Goal: Transaction & Acquisition: Purchase product/service

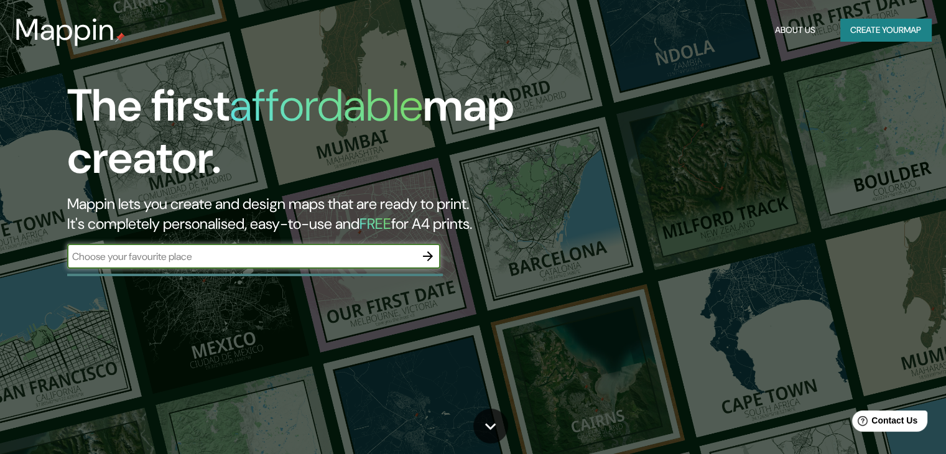
click at [314, 251] on input "text" at bounding box center [241, 256] width 348 height 14
type input "t"
type input "pahoi [GEOGRAPHIC_DATA]"
click at [418, 251] on button "button" at bounding box center [428, 256] width 25 height 25
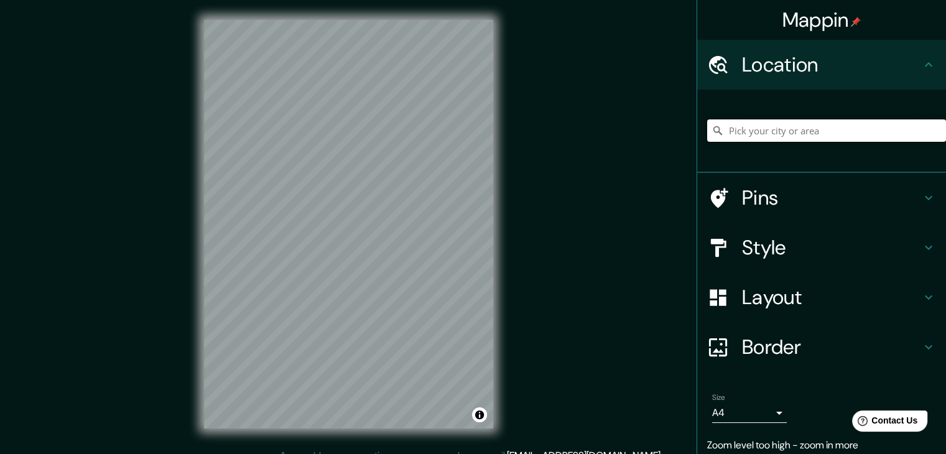
click at [745, 131] on input "Pick your city or area" at bounding box center [826, 130] width 239 height 22
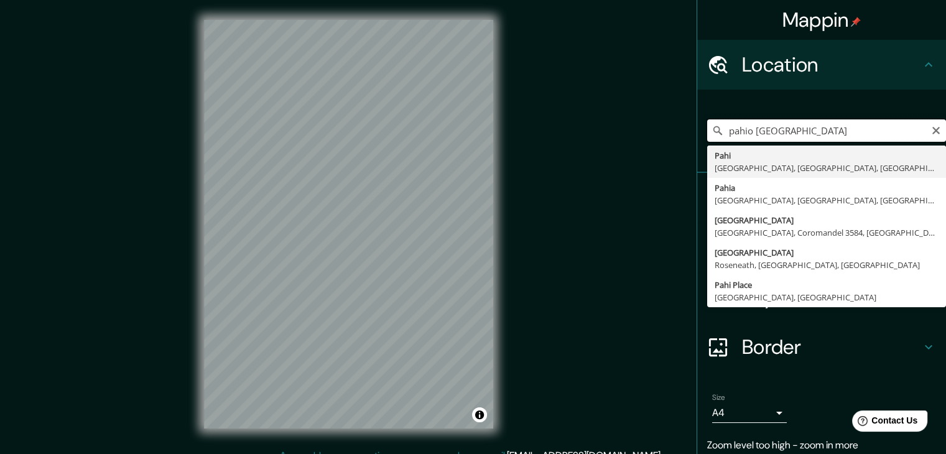
click at [741, 132] on input "pahio [GEOGRAPHIC_DATA]" at bounding box center [826, 130] width 239 height 22
type input "Puhoi, [GEOGRAPHIC_DATA], [GEOGRAPHIC_DATA], [GEOGRAPHIC_DATA]"
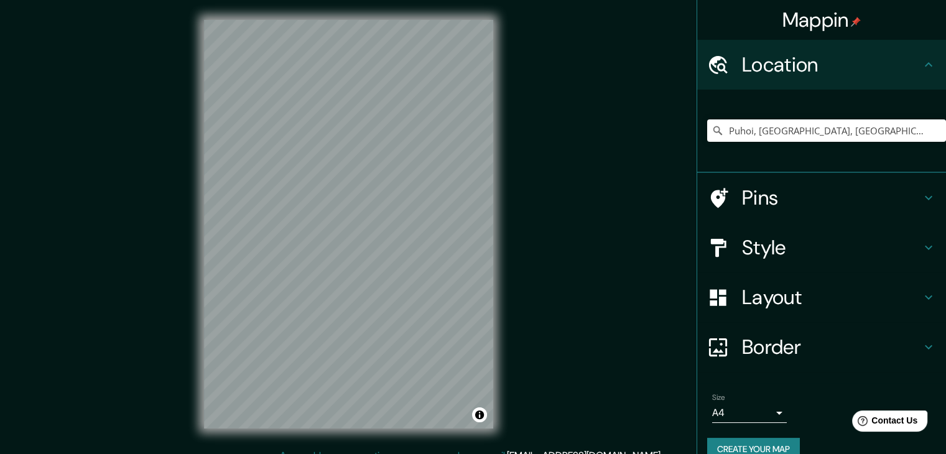
click at [808, 205] on h4 "Pins" at bounding box center [831, 197] width 179 height 25
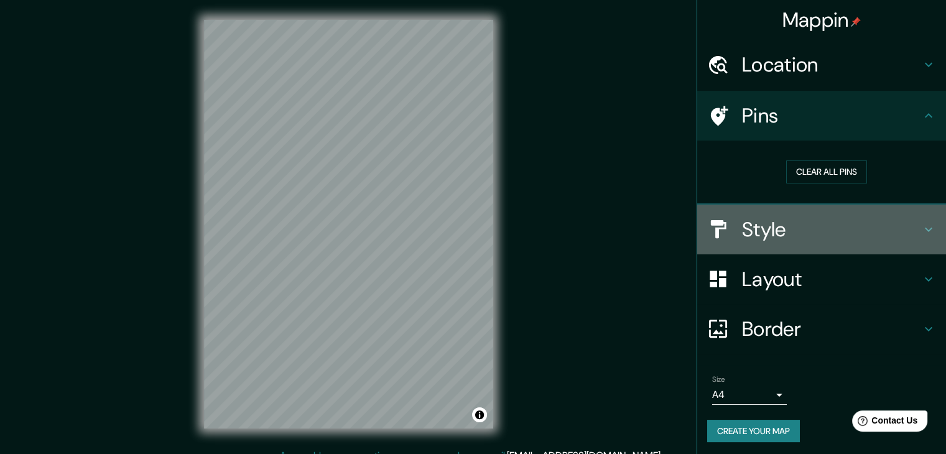
click at [803, 220] on h4 "Style" at bounding box center [831, 229] width 179 height 25
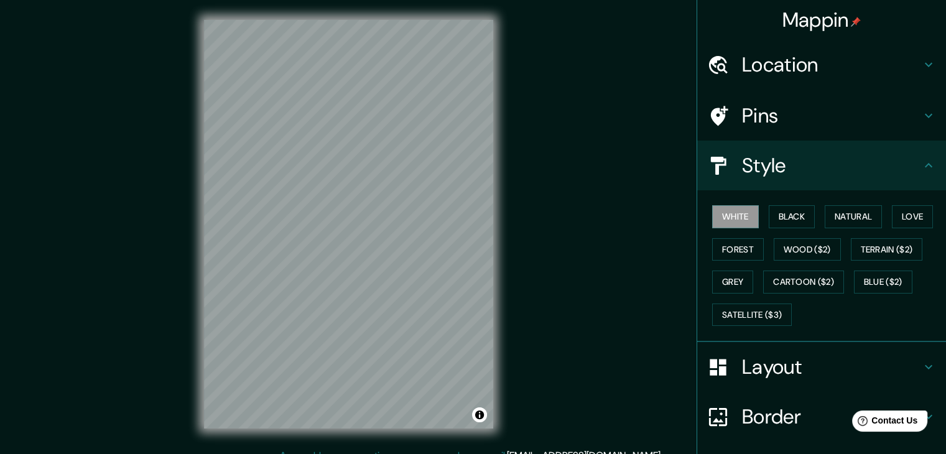
click at [794, 228] on div "White Black Natural Love Forest Wood ($2) Terrain ($2) Grey Cartoon ($2) Blue (…" at bounding box center [826, 265] width 239 height 131
click at [794, 225] on button "Black" at bounding box center [792, 216] width 47 height 23
click at [839, 223] on button "Natural" at bounding box center [853, 216] width 57 height 23
click at [628, 290] on div "Mappin Location [GEOGRAPHIC_DATA], [GEOGRAPHIC_DATA], [GEOGRAPHIC_DATA], [GEOGR…" at bounding box center [473, 234] width 946 height 468
click at [799, 54] on h4 "Location" at bounding box center [831, 64] width 179 height 25
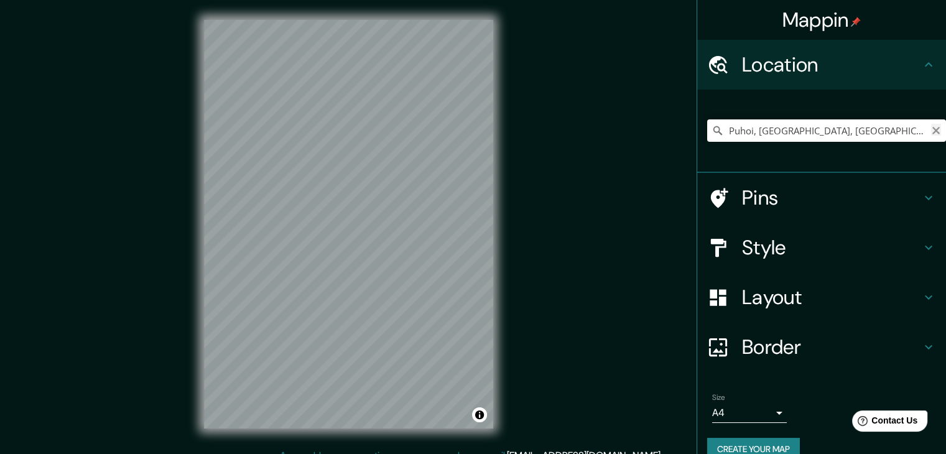
click at [933, 132] on icon "Clear" at bounding box center [936, 130] width 7 height 7
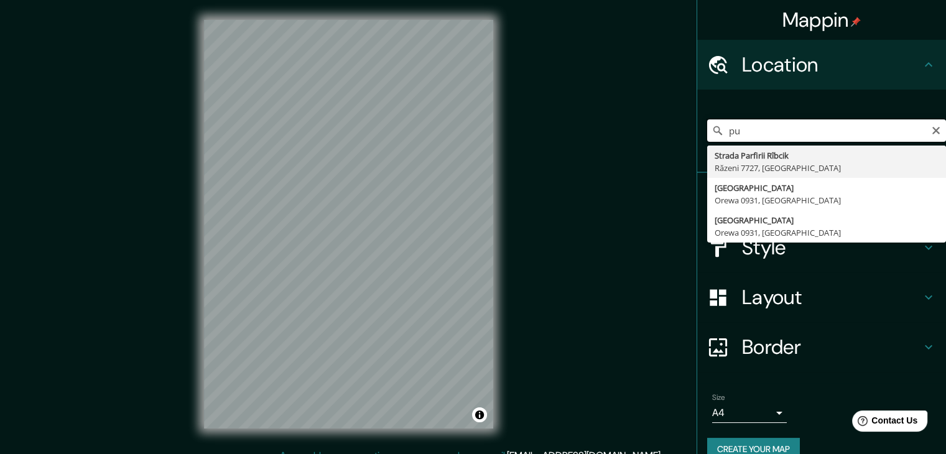
type input "p"
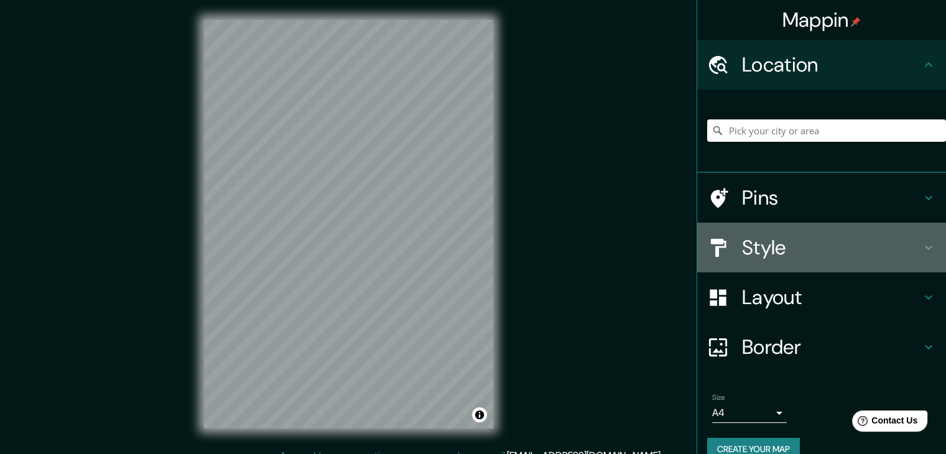
click at [794, 240] on h4 "Style" at bounding box center [831, 247] width 179 height 25
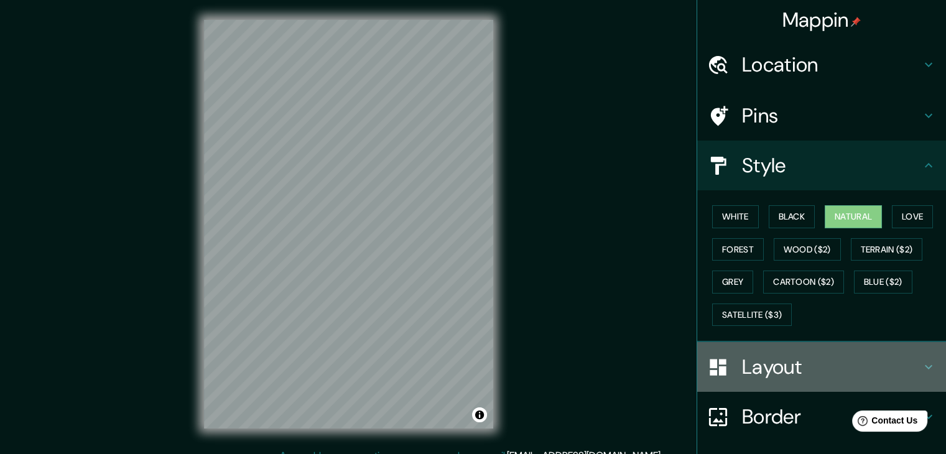
click at [751, 369] on h4 "Layout" at bounding box center [831, 367] width 179 height 25
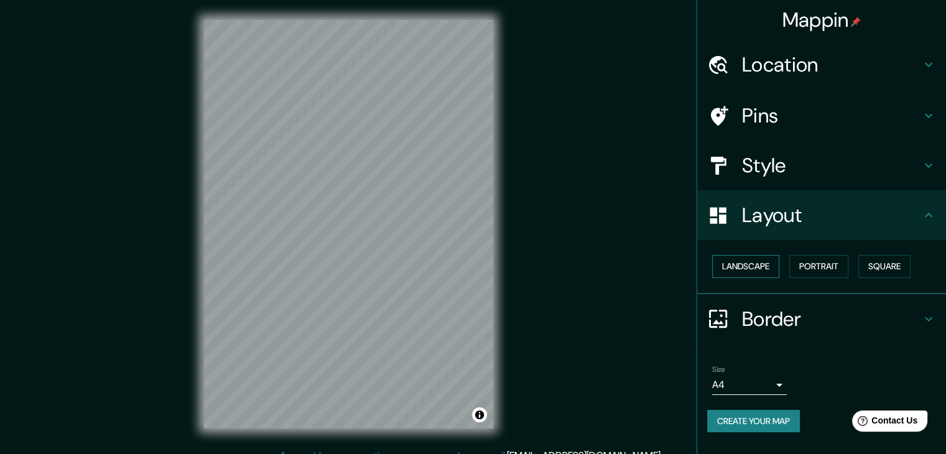
click at [772, 266] on button "Landscape" at bounding box center [745, 266] width 67 height 23
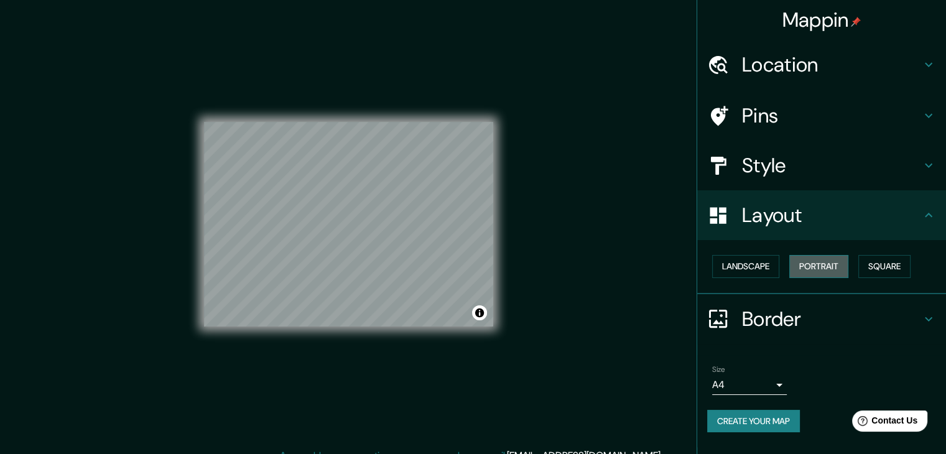
click at [831, 274] on button "Portrait" at bounding box center [819, 266] width 59 height 23
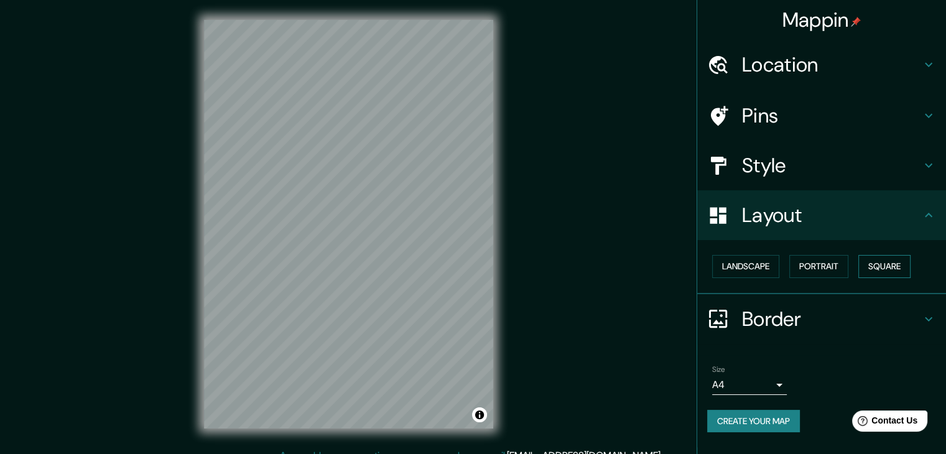
click at [896, 271] on button "Square" at bounding box center [885, 266] width 52 height 23
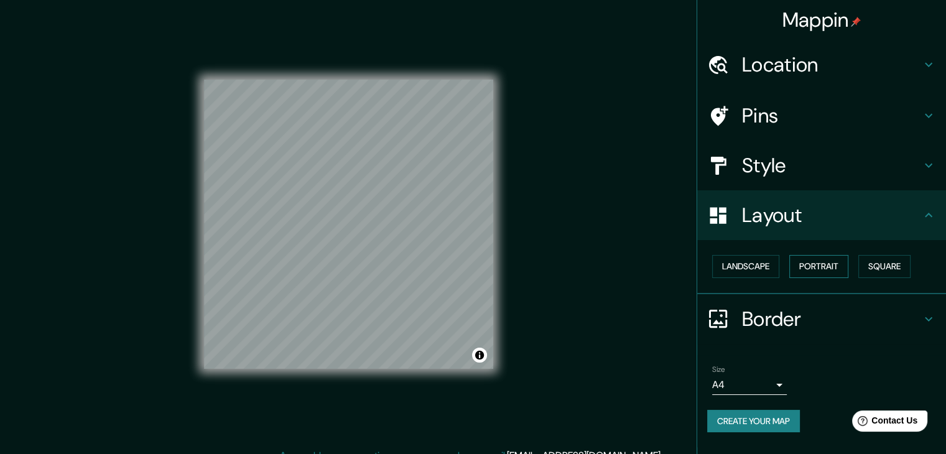
click at [824, 277] on button "Portrait" at bounding box center [819, 266] width 59 height 23
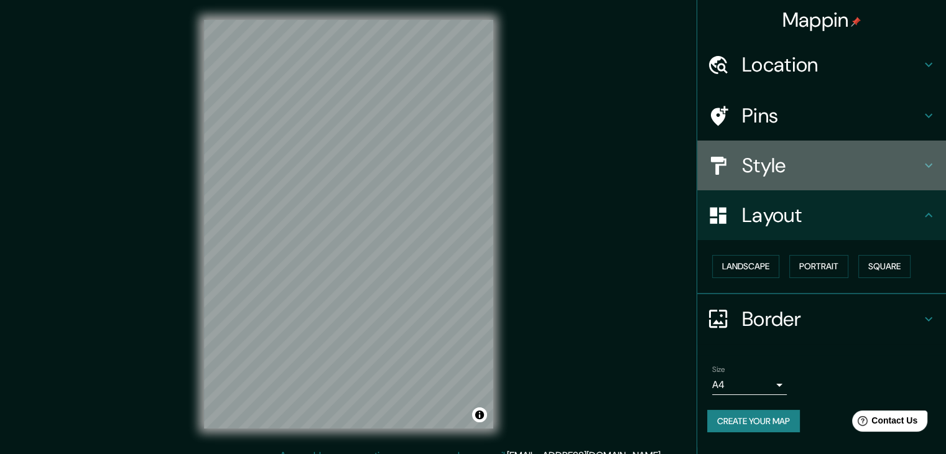
click at [794, 177] on h4 "Style" at bounding box center [831, 165] width 179 height 25
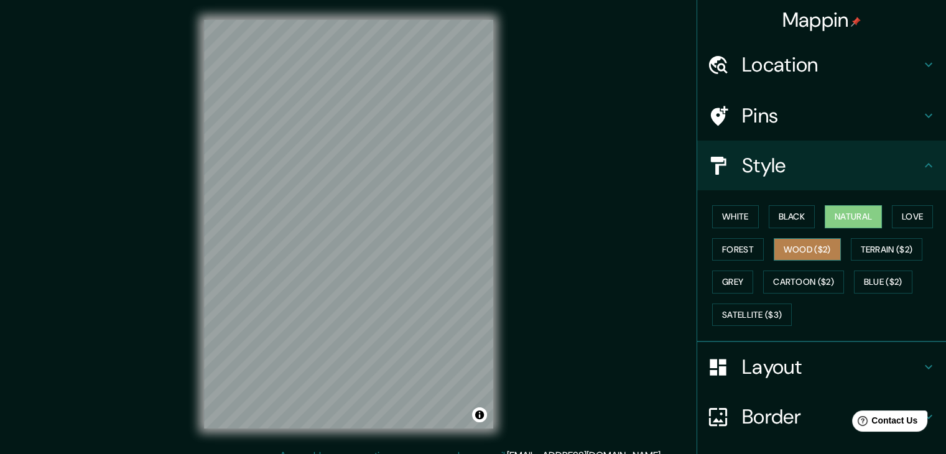
click at [811, 251] on button "Wood ($2)" at bounding box center [807, 249] width 67 height 23
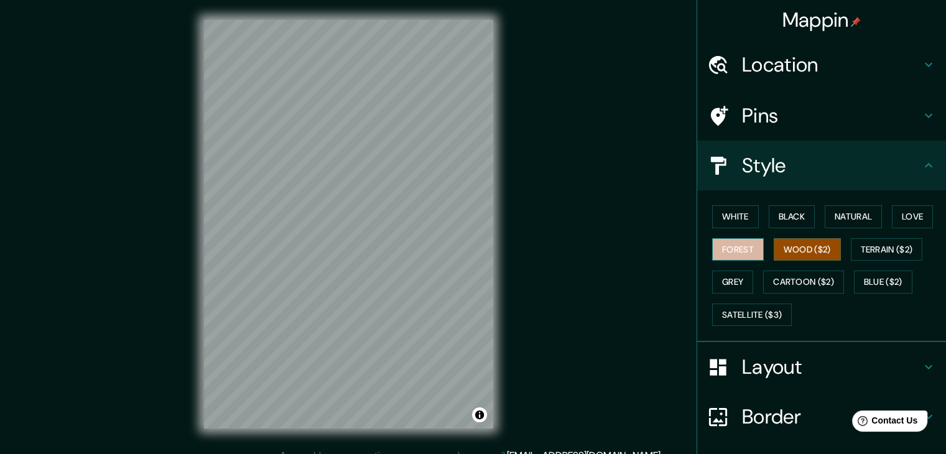
click at [733, 249] on button "Forest" at bounding box center [738, 249] width 52 height 23
click at [870, 241] on button "Terrain ($2)" at bounding box center [887, 249] width 72 height 23
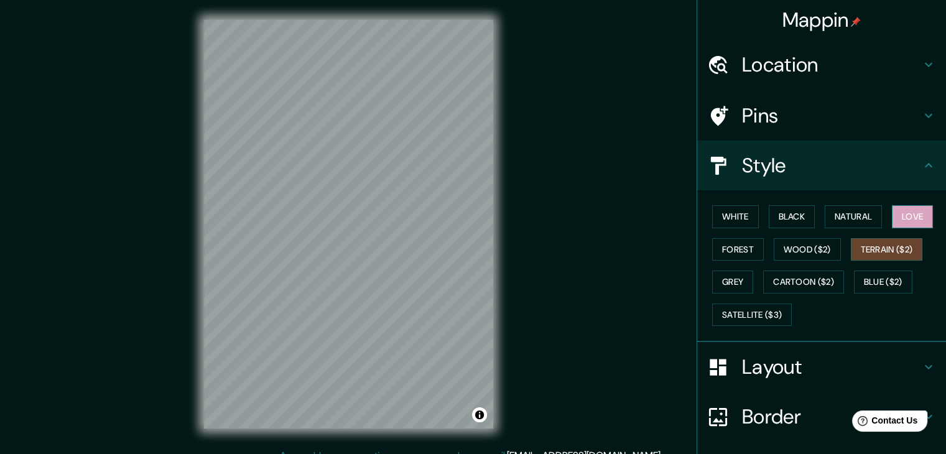
click at [900, 218] on button "Love" at bounding box center [912, 216] width 41 height 23
click at [852, 218] on button "Natural" at bounding box center [853, 216] width 57 height 23
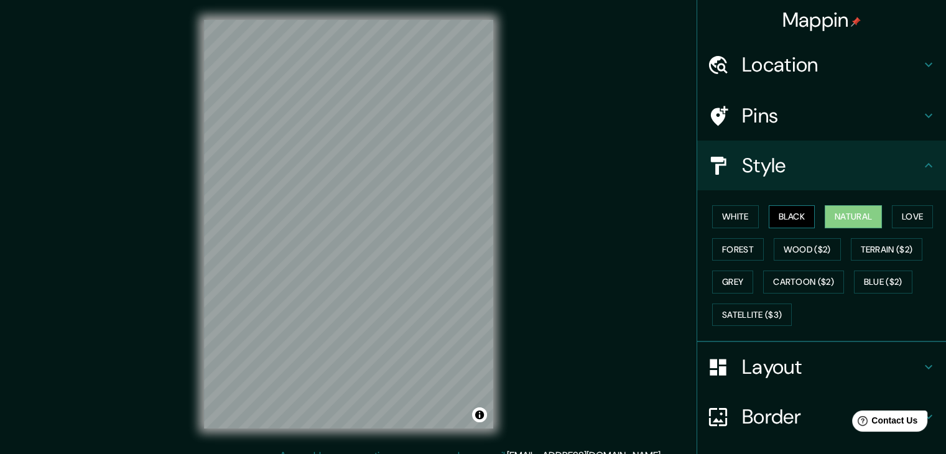
click at [786, 212] on button "Black" at bounding box center [792, 216] width 47 height 23
click at [730, 219] on button "White" at bounding box center [735, 216] width 47 height 23
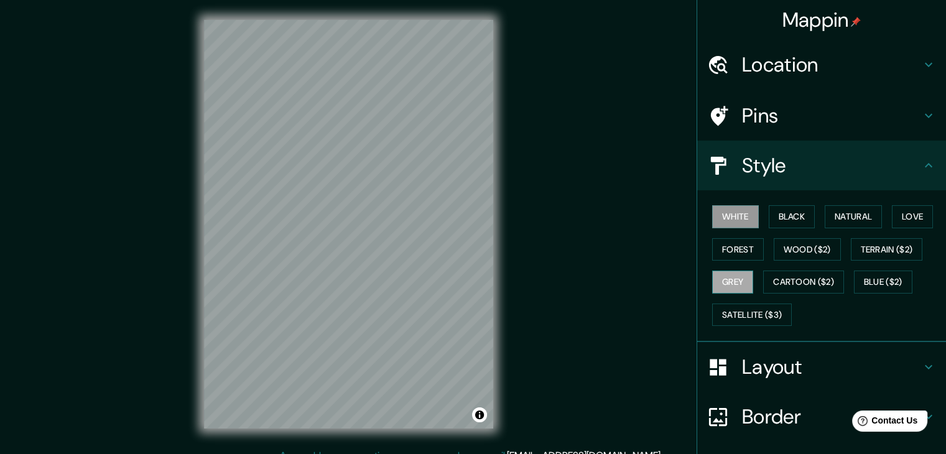
click at [739, 274] on button "Grey" at bounding box center [732, 282] width 41 height 23
click at [785, 280] on button "Cartoon ($2)" at bounding box center [803, 282] width 81 height 23
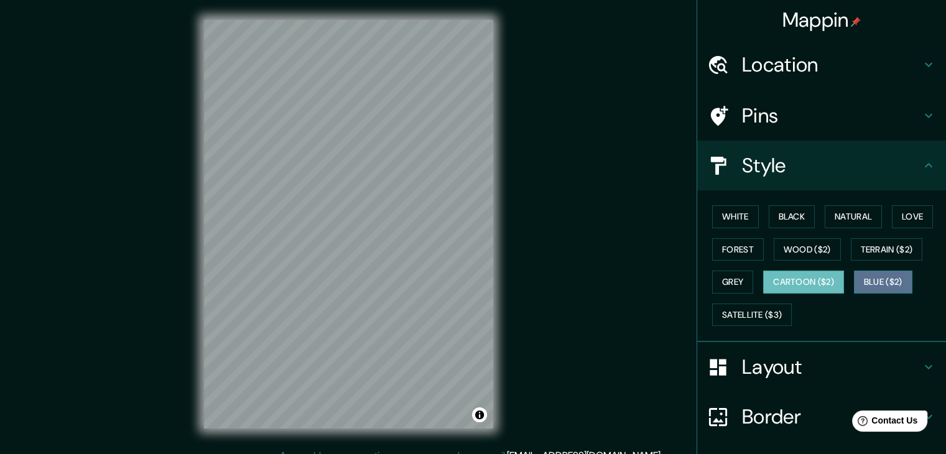
click at [874, 278] on button "Blue ($2)" at bounding box center [883, 282] width 58 height 23
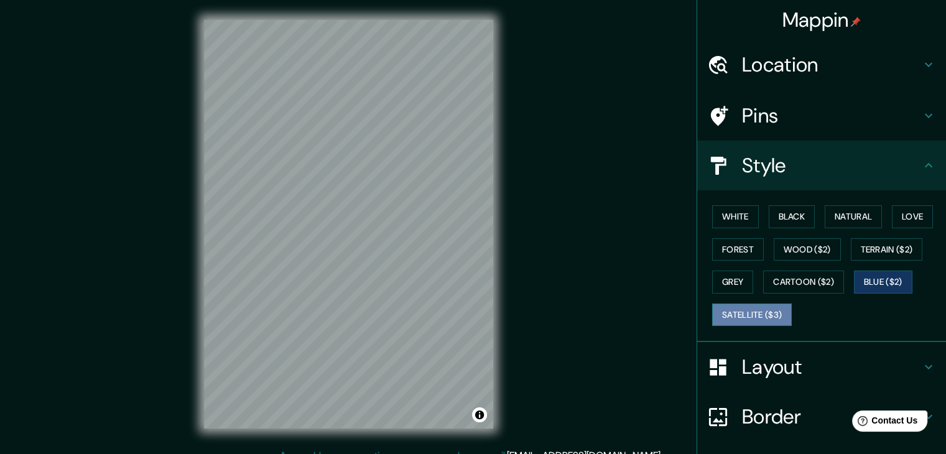
click at [755, 314] on button "Satellite ($3)" at bounding box center [752, 315] width 80 height 23
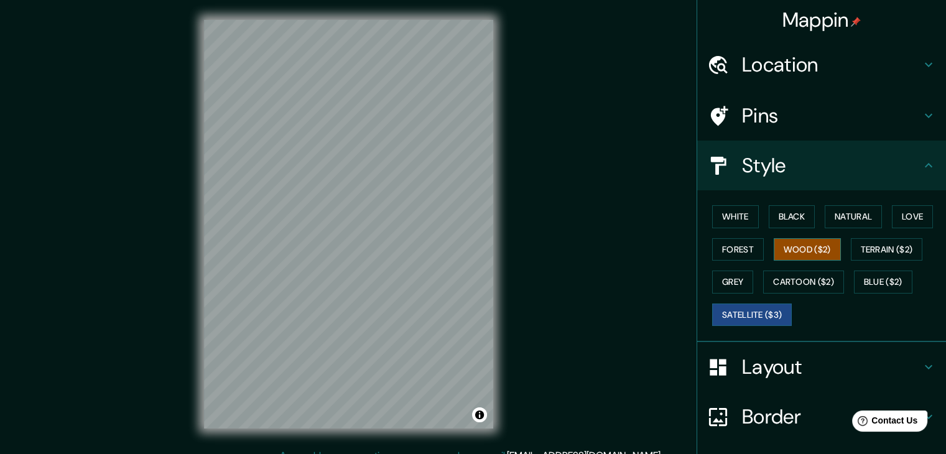
click at [804, 252] on button "Wood ($2)" at bounding box center [807, 249] width 67 height 23
click at [736, 260] on div "White Black Natural Love Forest Wood ($2) Terrain ($2) Grey Cartoon ($2) Blue (…" at bounding box center [826, 265] width 239 height 131
click at [737, 254] on button "Forest" at bounding box center [738, 249] width 52 height 23
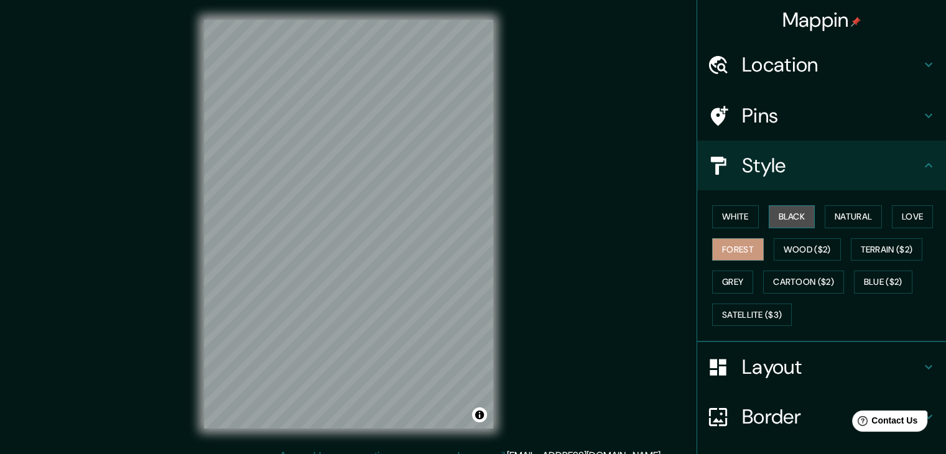
click at [783, 209] on button "Black" at bounding box center [792, 216] width 47 height 23
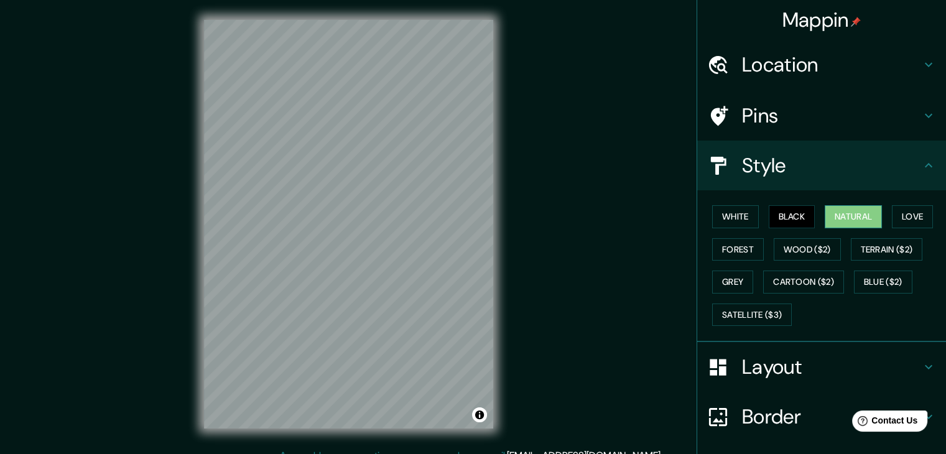
click at [841, 208] on button "Natural" at bounding box center [853, 216] width 57 height 23
